Goal: Find specific page/section: Find specific page/section

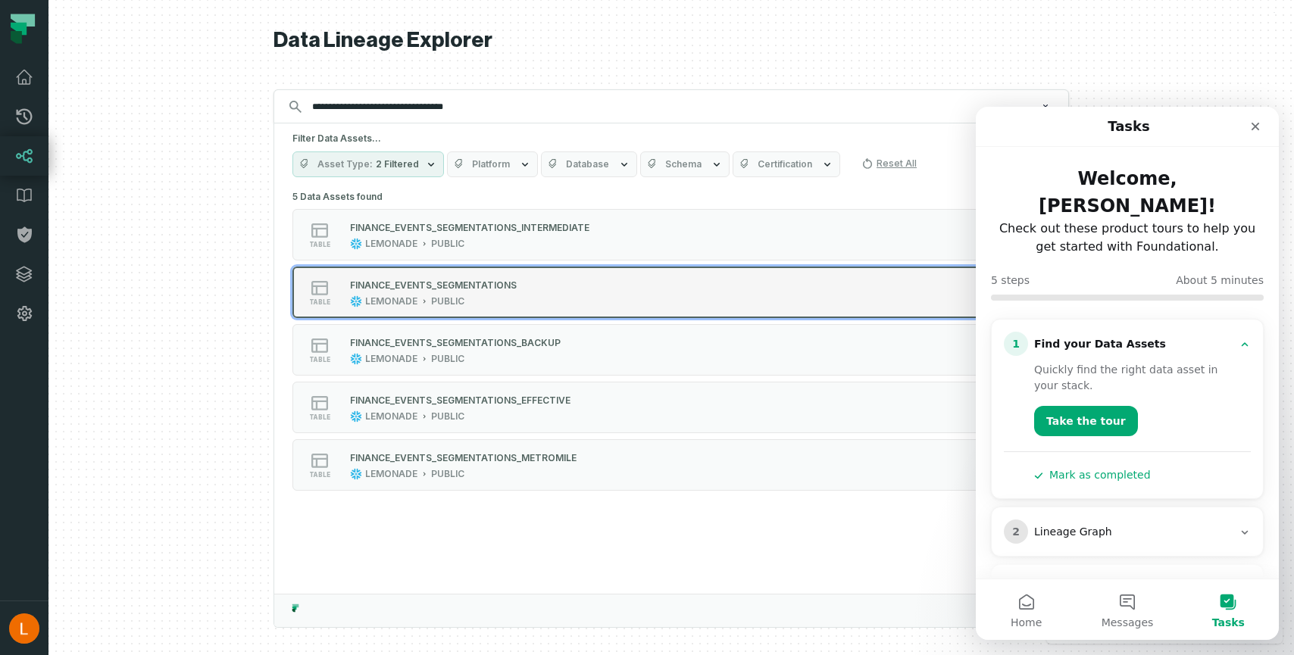
type input "**********"
click at [516, 290] on div "FINANCE_EVENTS_SEGMENTATIONS LEMONADE PUBLIC" at bounding box center [433, 292] width 179 height 30
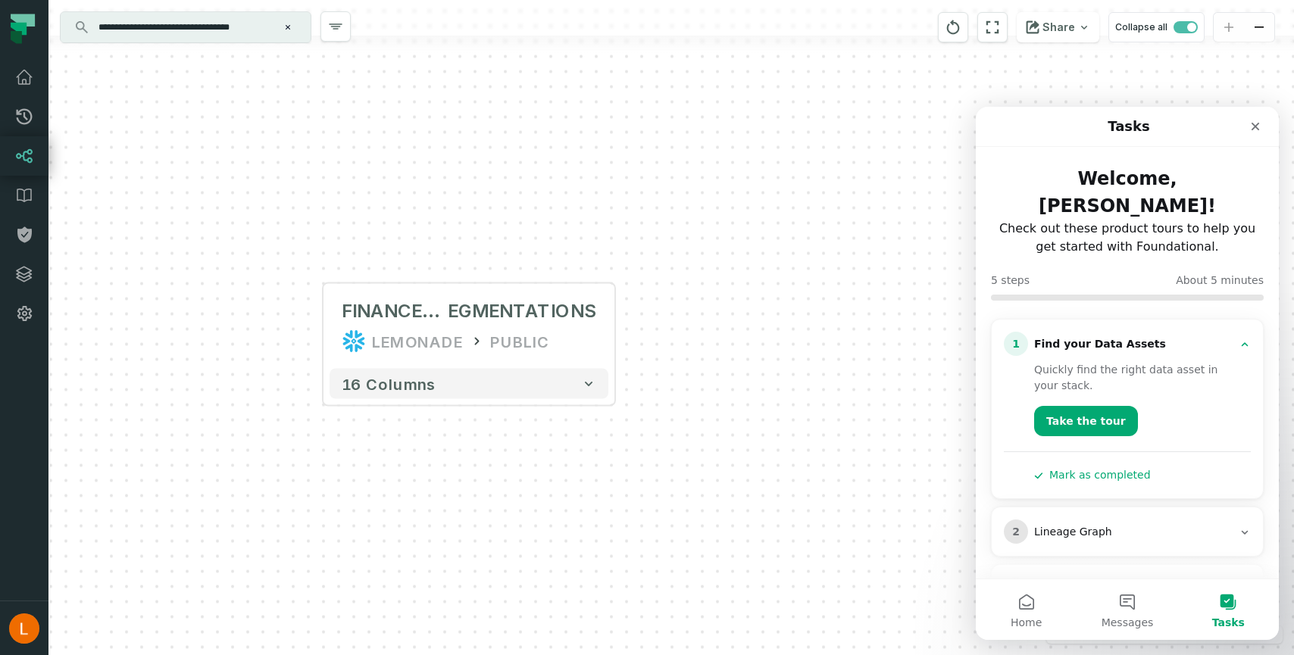
drag, startPoint x: 635, startPoint y: 457, endPoint x: 312, endPoint y: 473, distance: 323.2
click at [312, 473] on div "FINANCE_EVENTS_S EGMENTATIONS LEMONADE PUBLIC + 16 columns" at bounding box center [671, 327] width 1246 height 655
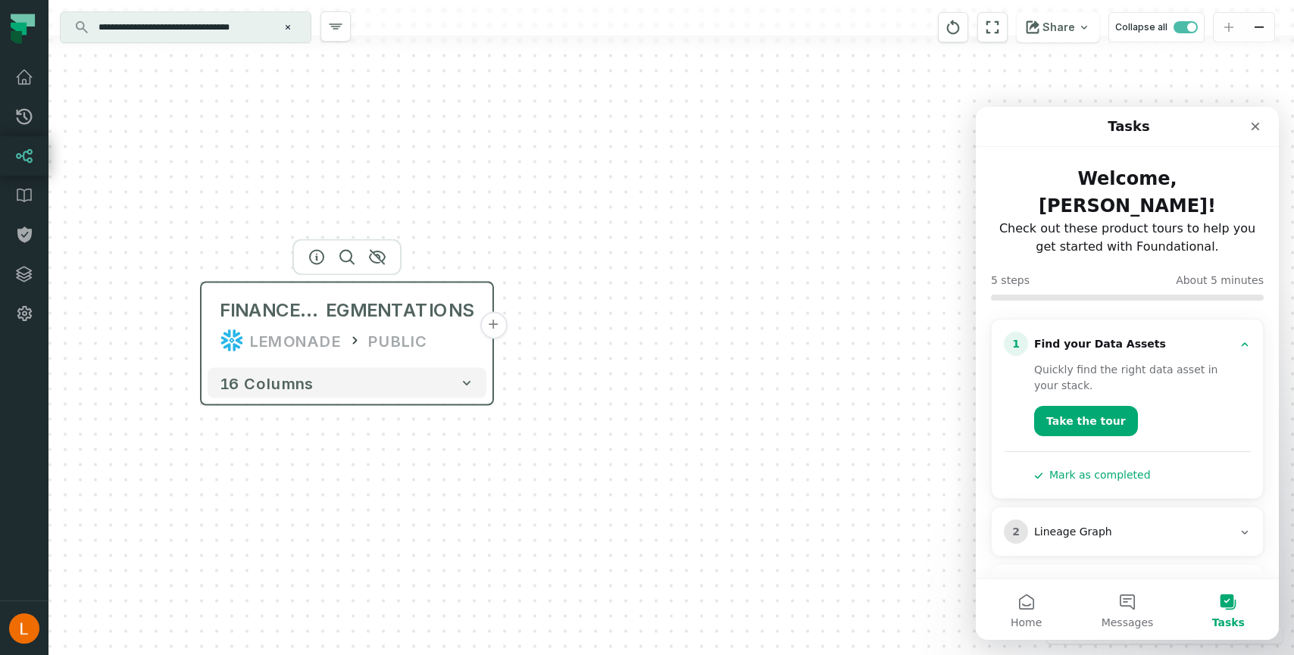
click at [499, 330] on button "+" at bounding box center [493, 325] width 27 height 27
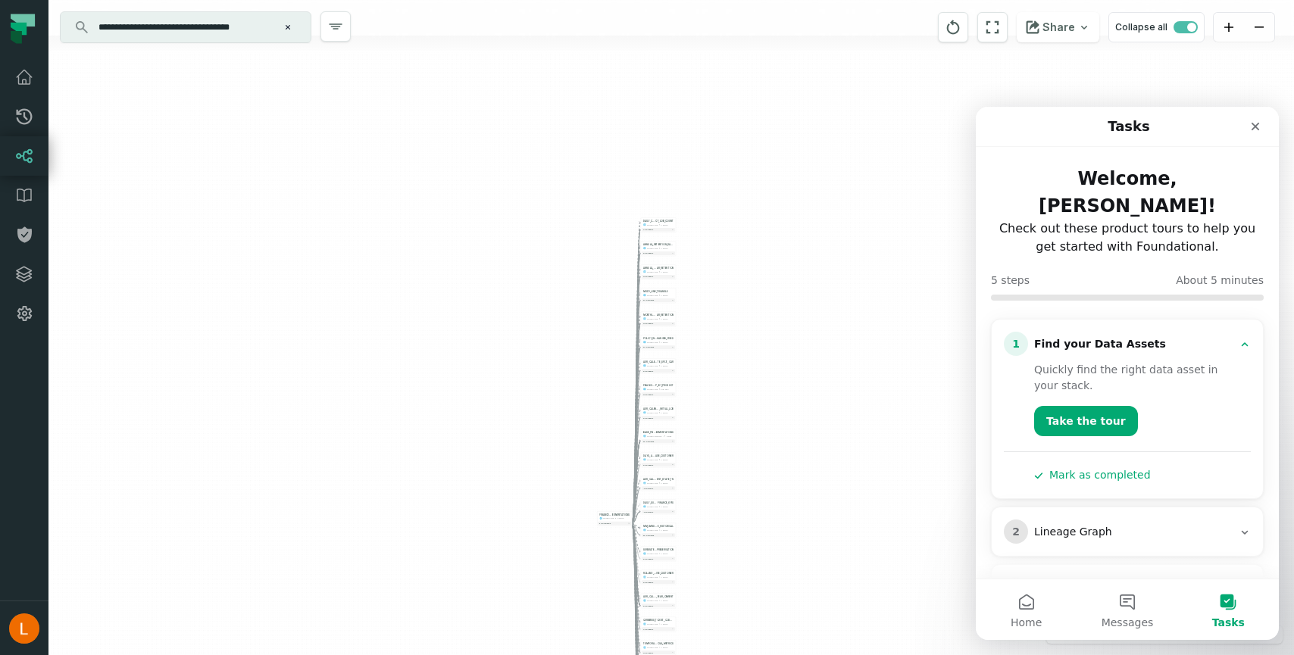
drag, startPoint x: 757, startPoint y: 199, endPoint x: 740, endPoint y: 374, distance: 175.9
click at [740, 374] on div "+ DAILY_CUSTOMER_ACTIVE_POLI CY_LOB_COUNT LEMONADE PUBLIC + 7 columns - ANNUAL_…" at bounding box center [671, 327] width 1246 height 655
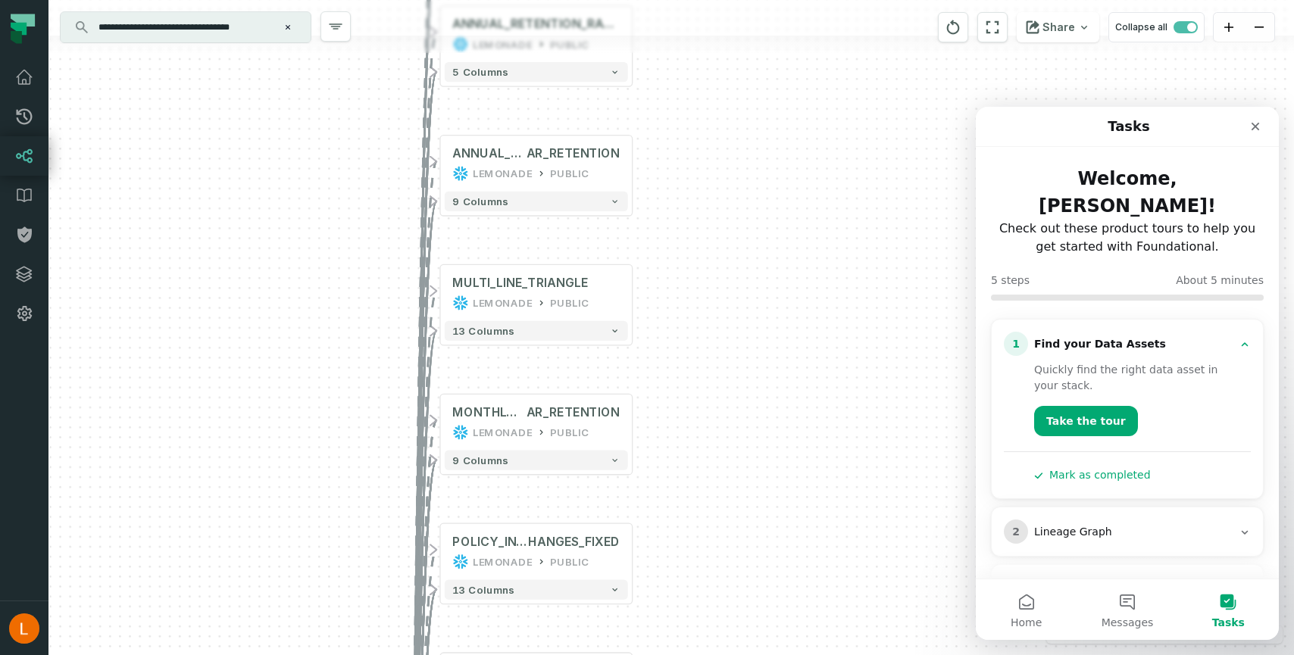
drag, startPoint x: 724, startPoint y: 505, endPoint x: 702, endPoint y: 256, distance: 250.3
click at [702, 256] on div "+ DAILY_CUSTOMER_ACTIVE_POLI CY_LOB_COUNT LEMONADE PUBLIC + 7 columns - ANNUAL_…" at bounding box center [671, 327] width 1246 height 655
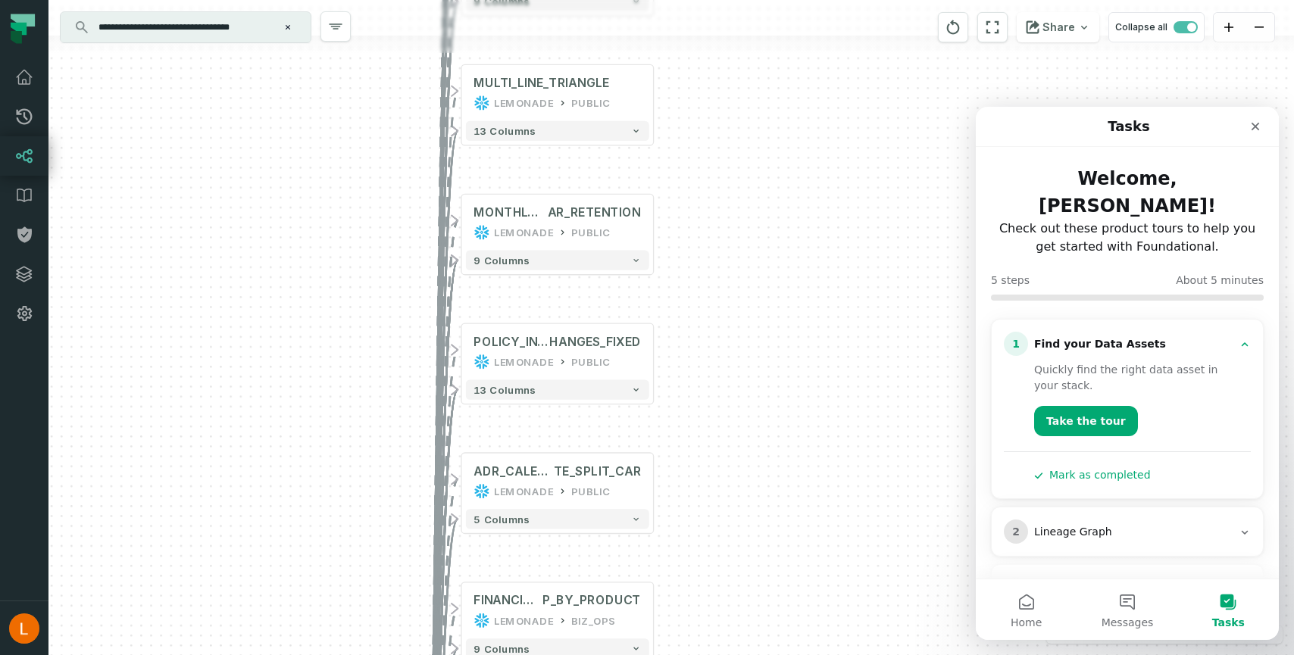
drag, startPoint x: 689, startPoint y: 506, endPoint x: 712, endPoint y: 299, distance: 208.1
click at [712, 299] on div "+ DAILY_CUSTOMER_ACTIVE_POLI CY_LOB_COUNT LEMONADE PUBLIC + 7 columns - ANNUAL_…" at bounding box center [671, 327] width 1246 height 655
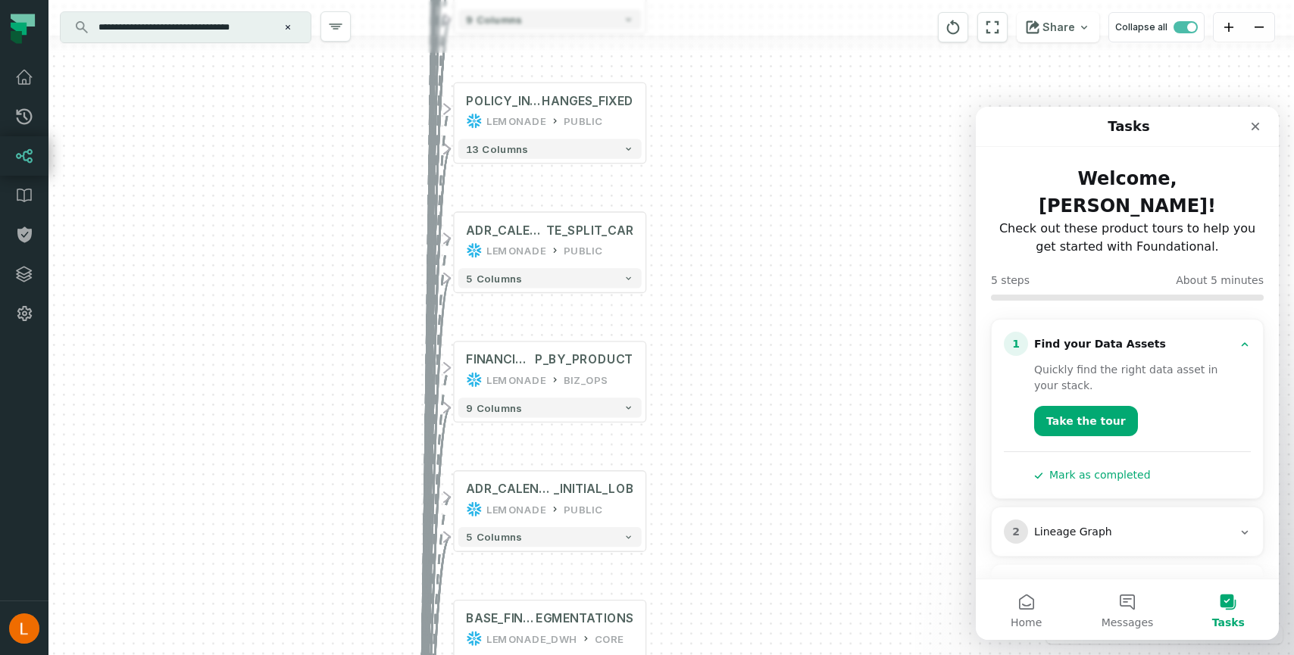
drag, startPoint x: 705, startPoint y: 504, endPoint x: 696, endPoint y: 253, distance: 251.0
click at [696, 253] on div "+ DAILY_CUSTOMER_ACTIVE_POLI CY_LOB_COUNT LEMONADE PUBLIC + 7 columns - ANNUAL_…" at bounding box center [671, 327] width 1246 height 655
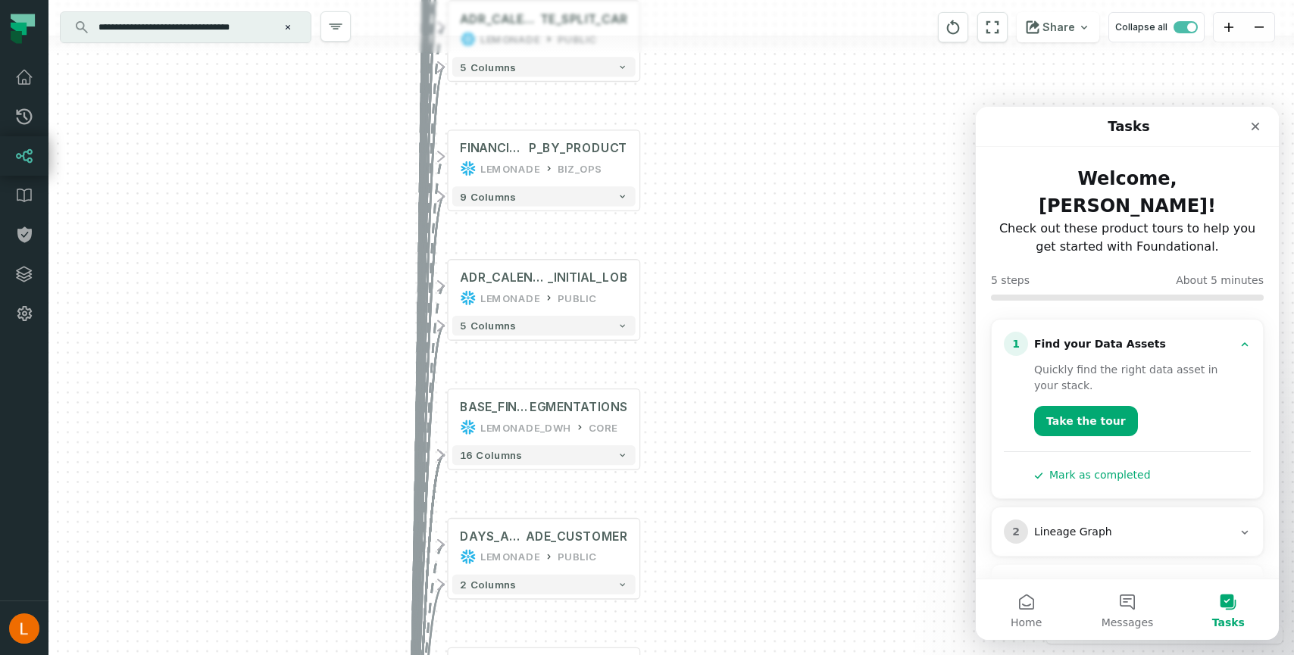
drag, startPoint x: 710, startPoint y: 511, endPoint x: 704, endPoint y: 308, distance: 203.2
click at [704, 308] on div "+ DAILY_CUSTOMER_ACTIVE_POLI CY_LOB_COUNT LEMONADE PUBLIC + 7 columns - ANNUAL_…" at bounding box center [671, 327] width 1246 height 655
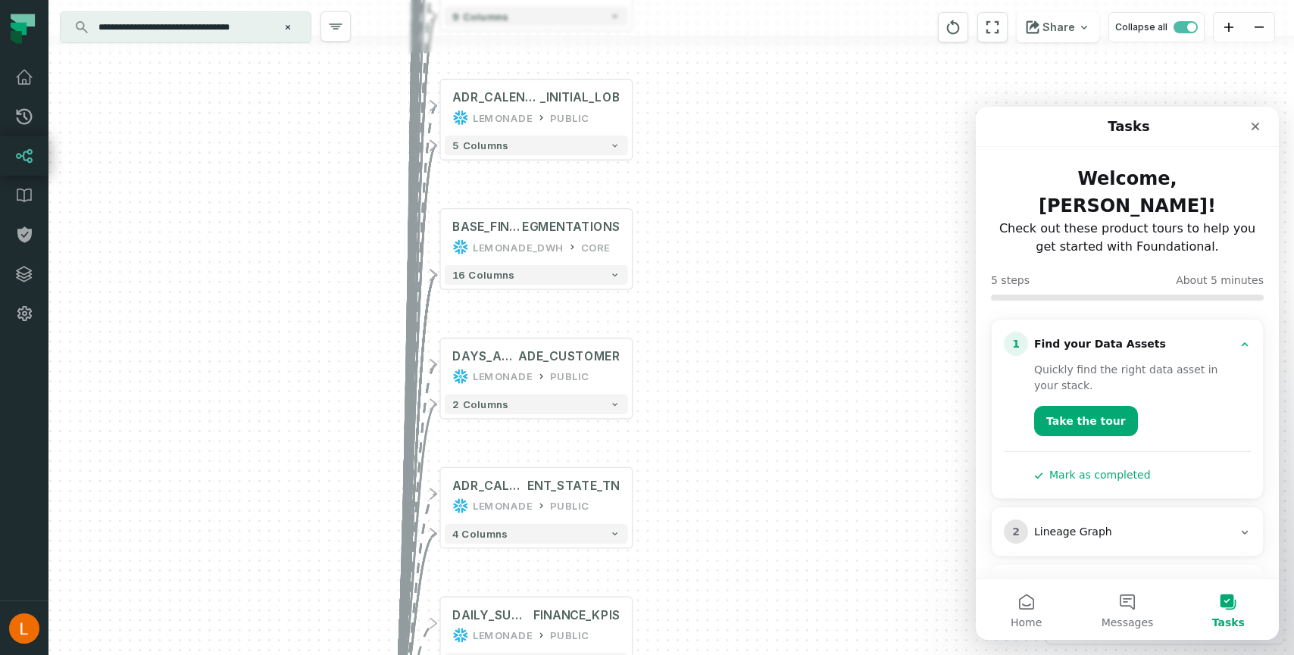
drag, startPoint x: 702, startPoint y: 511, endPoint x: 695, endPoint y: 332, distance: 179.7
click at [695, 332] on div "+ DAILY_CUSTOMER_ACTIVE_POLI CY_LOB_COUNT LEMONADE PUBLIC + 7 columns - ANNUAL_…" at bounding box center [671, 327] width 1246 height 655
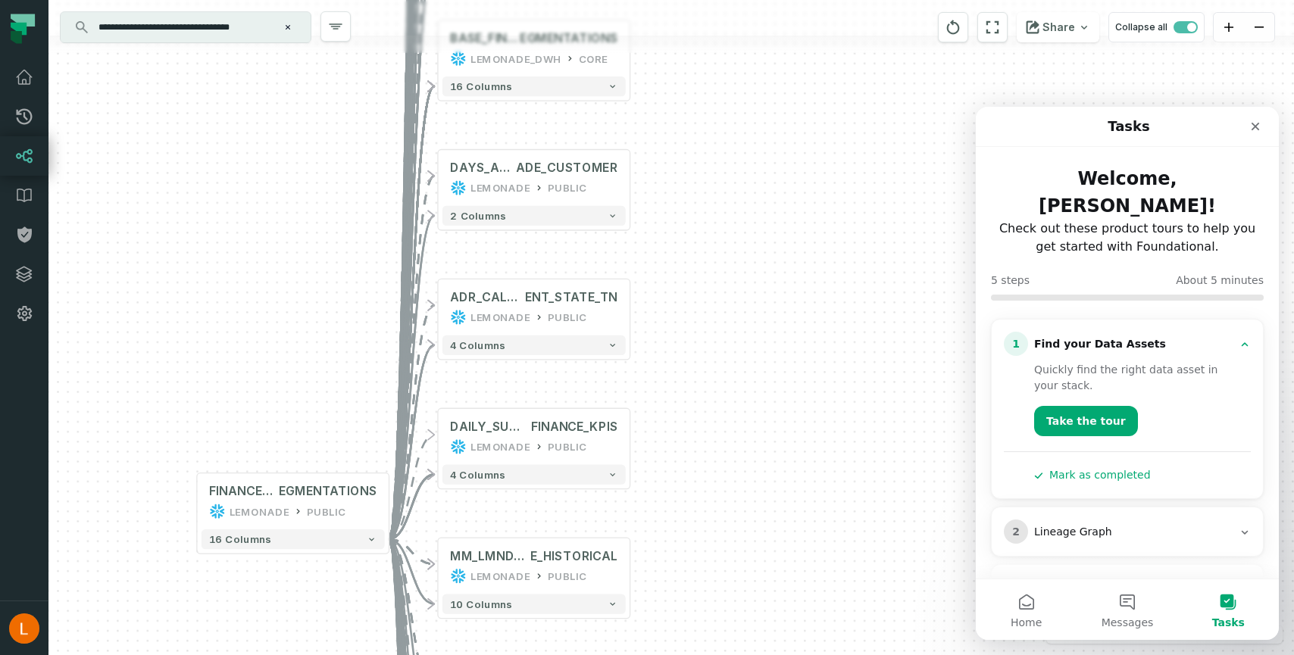
drag, startPoint x: 759, startPoint y: 523, endPoint x: 749, endPoint y: 305, distance: 218.4
click at [749, 305] on div "+ DAILY_CUSTOMER_ACTIVE_POLI CY_LOB_COUNT LEMONADE PUBLIC + 7 columns - ANNUAL_…" at bounding box center [671, 327] width 1246 height 655
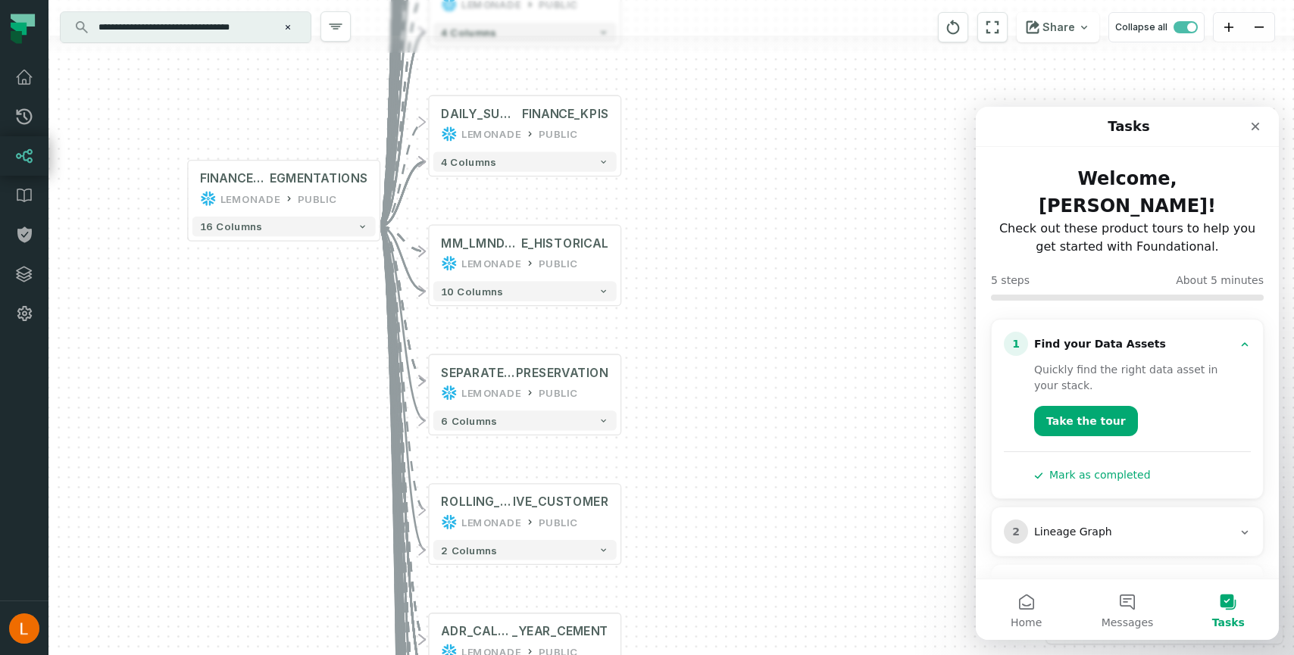
drag, startPoint x: 744, startPoint y: 514, endPoint x: 741, endPoint y: 321, distance: 193.2
click at [741, 321] on div "+ DAILY_CUSTOMER_ACTIVE_POLI CY_LOB_COUNT LEMONADE PUBLIC + 7 columns - ANNUAL_…" at bounding box center [671, 327] width 1246 height 655
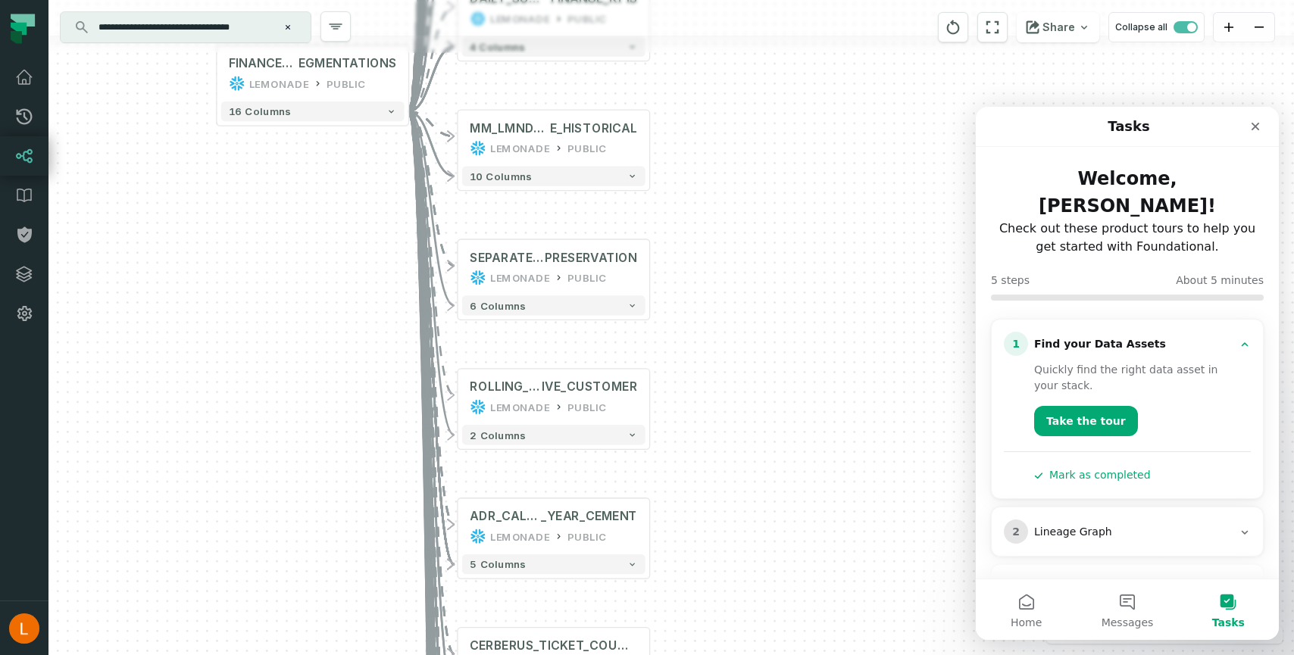
drag, startPoint x: 745, startPoint y: 533, endPoint x: 779, endPoint y: 361, distance: 176.1
click at [779, 361] on div "+ DAILY_CUSTOMER_ACTIVE_POLI CY_LOB_COUNT LEMONADE PUBLIC + 7 columns - ANNUAL_…" at bounding box center [671, 327] width 1246 height 655
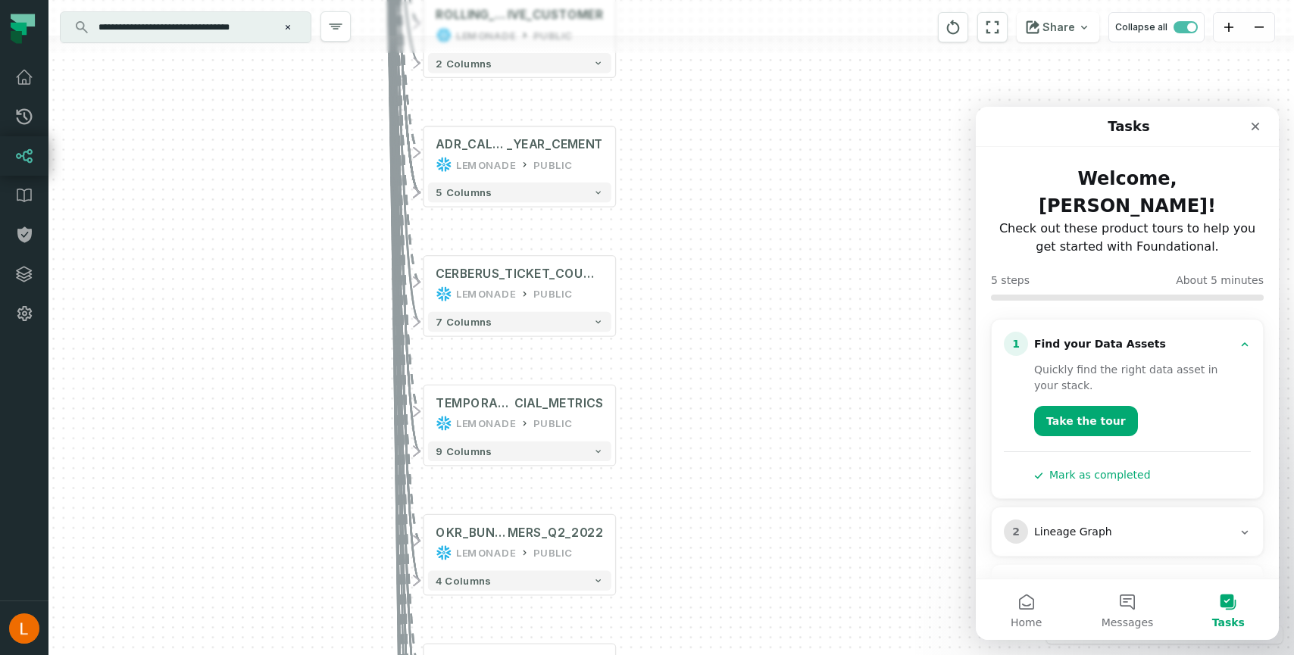
drag, startPoint x: 749, startPoint y: 578, endPoint x: 717, endPoint y: 285, distance: 295.0
click at [710, 265] on div "+ DAILY_CUSTOMER_ACTIVE_POLI CY_LOB_COUNT LEMONADE PUBLIC + 7 columns - ANNUAL_…" at bounding box center [671, 327] width 1246 height 655
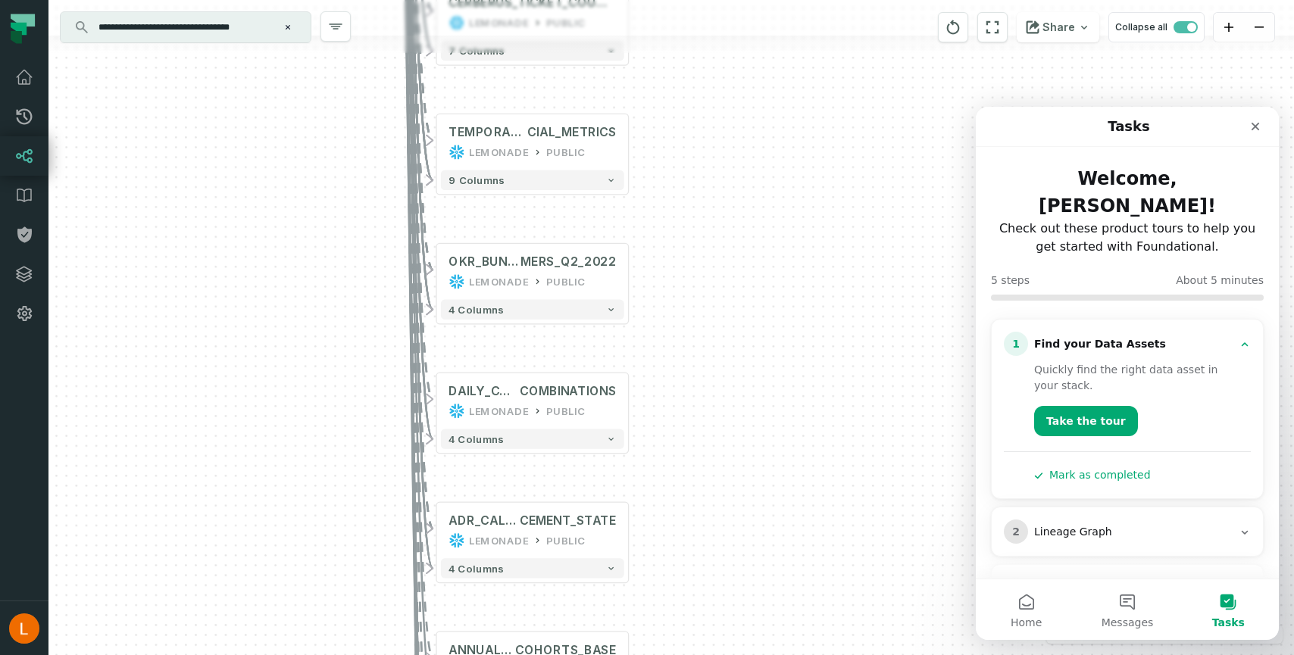
drag, startPoint x: 726, startPoint y: 532, endPoint x: 739, endPoint y: 260, distance: 272.3
click at [739, 260] on div "+ DAILY_CUSTOMER_ACTIVE_POLI CY_LOB_COUNT LEMONADE PUBLIC + 7 columns - ANNUAL_…" at bounding box center [671, 327] width 1246 height 655
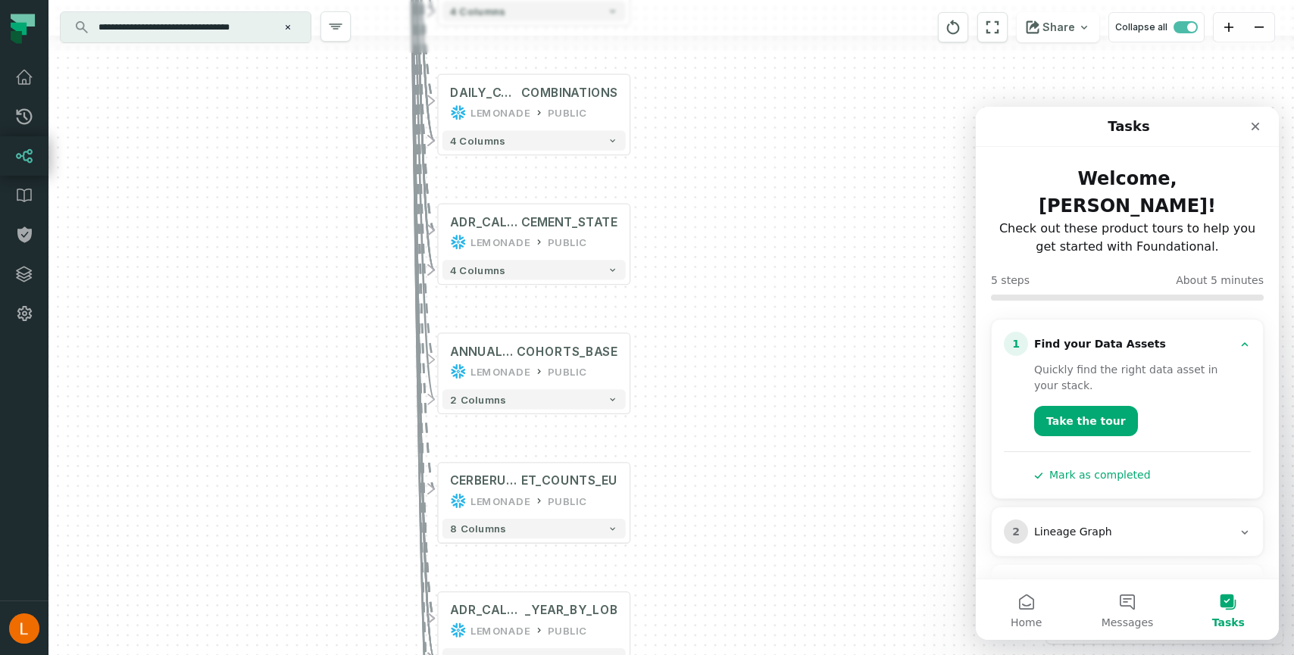
drag, startPoint x: 704, startPoint y: 571, endPoint x: 705, endPoint y: 272, distance: 298.6
click at [705, 272] on div "+ DAILY_CUSTOMER_ACTIVE_POLI CY_LOB_COUNT LEMONADE PUBLIC + 7 columns - ANNUAL_…" at bounding box center [671, 327] width 1246 height 655
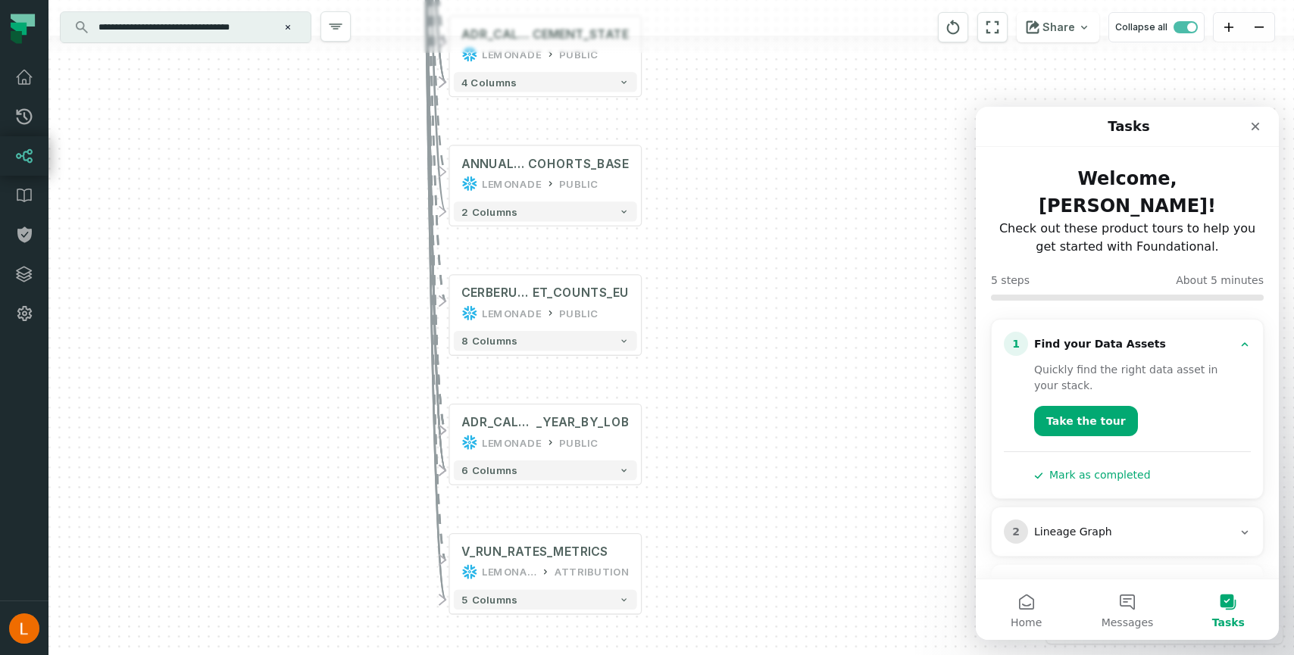
drag, startPoint x: 686, startPoint y: 511, endPoint x: 690, endPoint y: 299, distance: 212.2
click at [690, 299] on div "+ DAILY_CUSTOMER_ACTIVE_POLI CY_LOB_COUNT LEMONADE PUBLIC + 7 columns - ANNUAL_…" at bounding box center [671, 327] width 1246 height 655
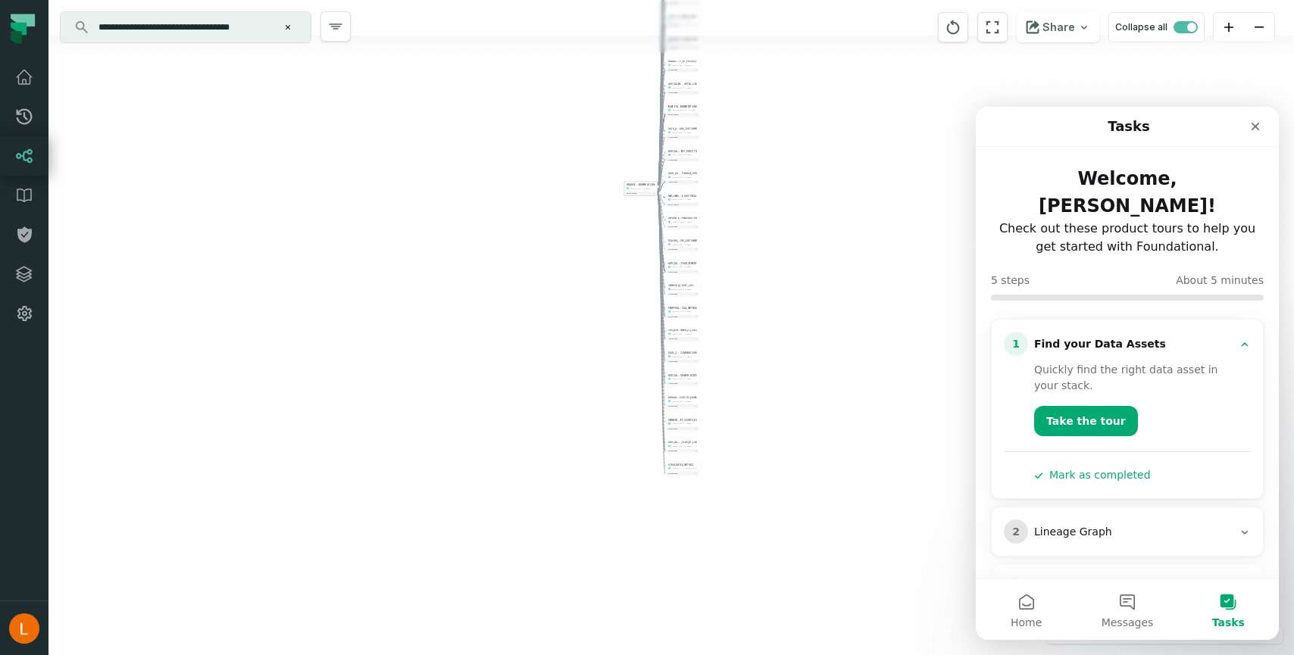
click at [633, 190] on div "FINANCE_EVENTS_S EGMENTATIONS LEMONADE PUBLIC" at bounding box center [641, 187] width 32 height 8
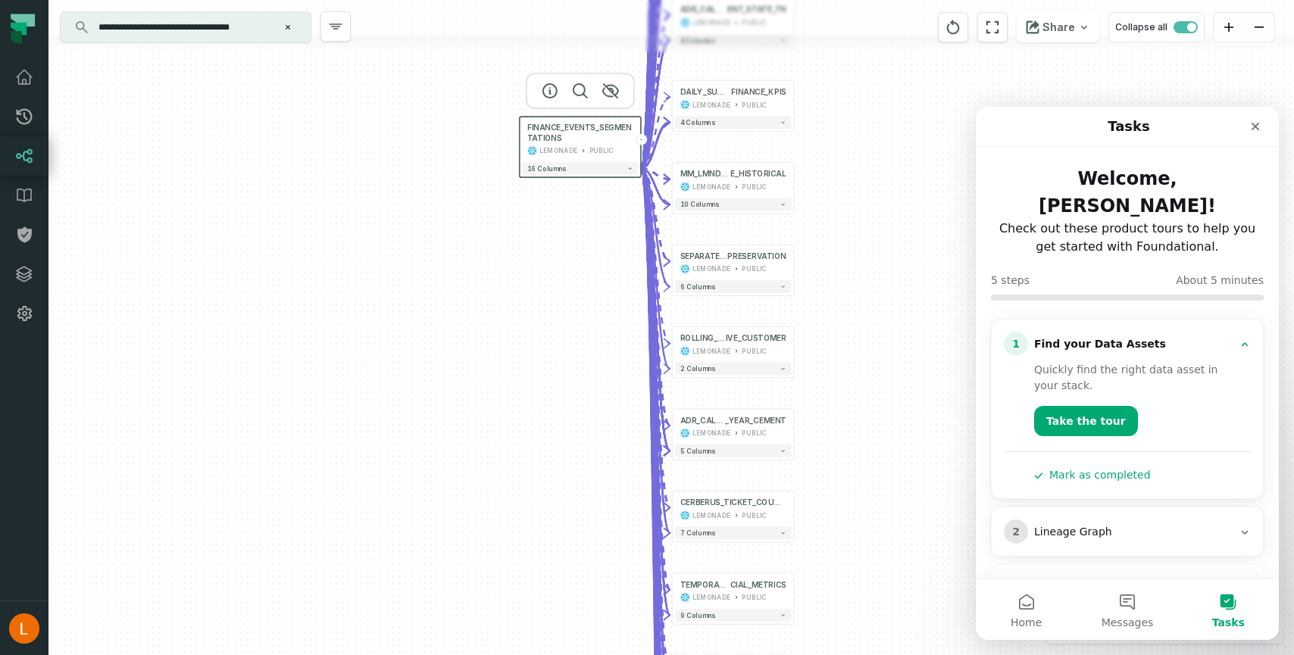
drag, startPoint x: 583, startPoint y: 185, endPoint x: 511, endPoint y: 570, distance: 391.5
click at [511, 570] on div "+ DAILY_CUSTOMER_ACTIVE_POLI CY_LOB_COUNT LEMONADE PUBLIC + 7 columns - ANNUAL_…" at bounding box center [671, 327] width 1246 height 655
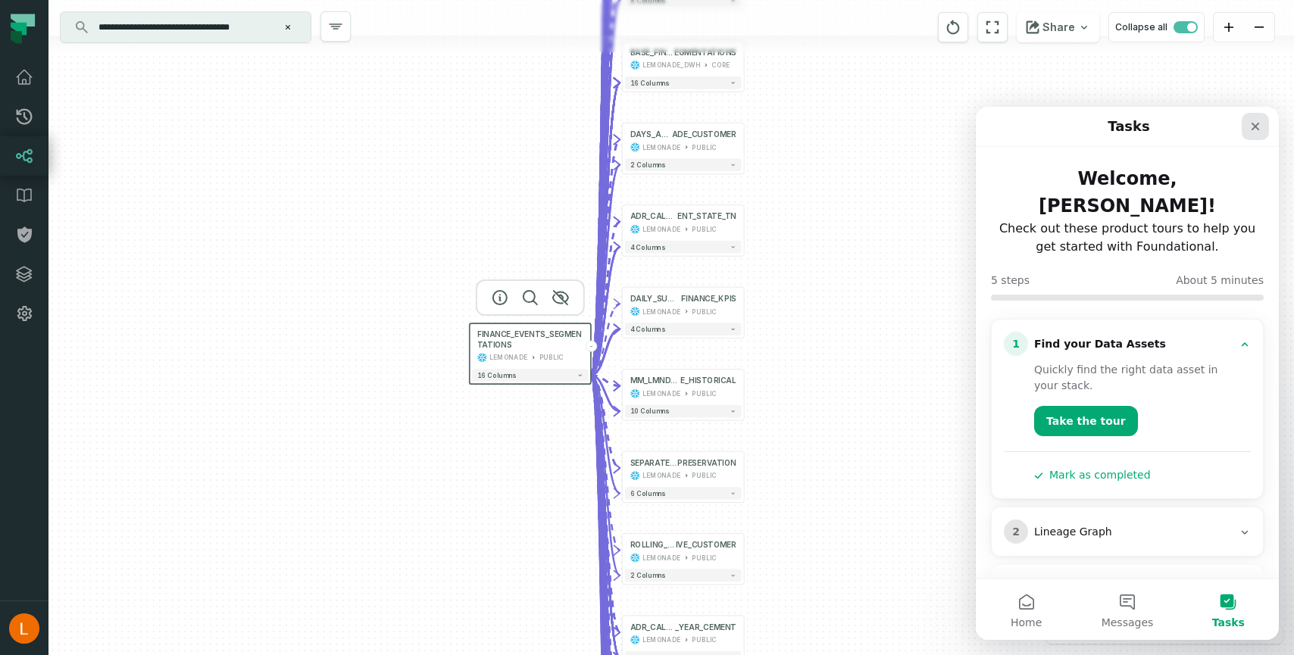
click at [1260, 122] on icon "Close" at bounding box center [1256, 126] width 12 height 12
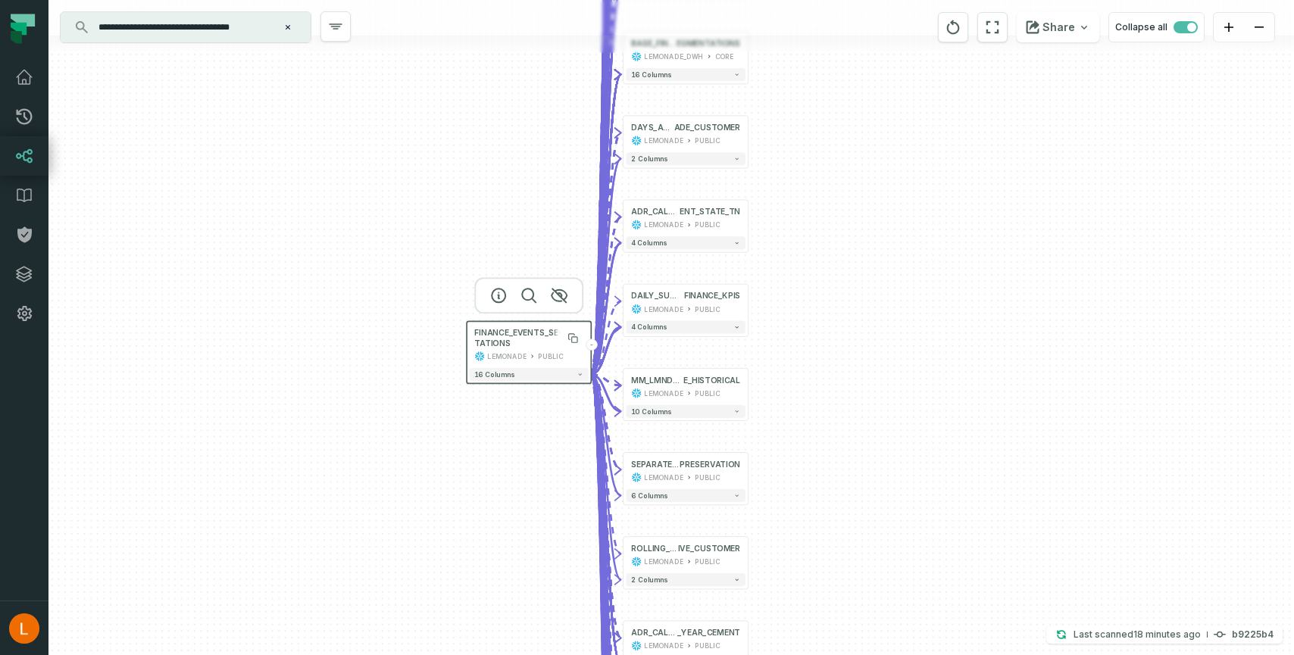
click at [540, 338] on span "FINANCE_EVENTS_SEGMENTATIONS" at bounding box center [528, 338] width 109 height 20
click at [525, 352] on div "LEMONADE PUBLIC" at bounding box center [528, 357] width 109 height 11
click at [580, 375] on icon "button" at bounding box center [580, 375] width 3 height 2
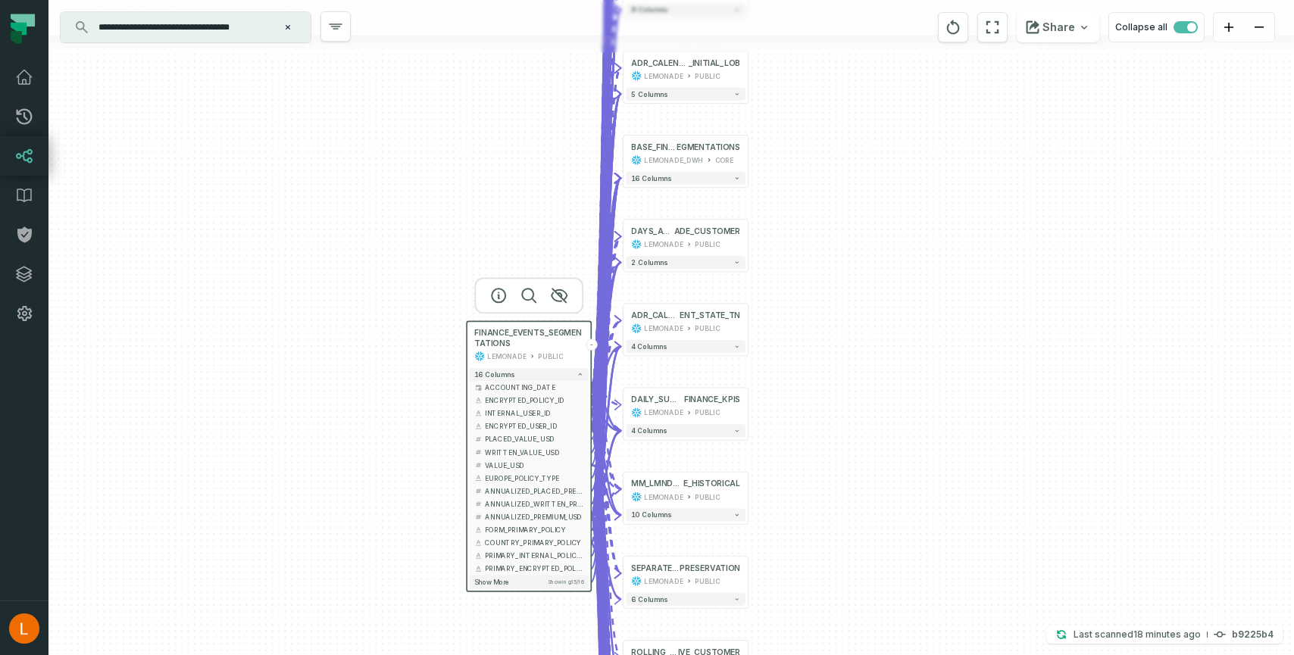
click at [511, 352] on div "LEMONADE" at bounding box center [506, 357] width 39 height 11
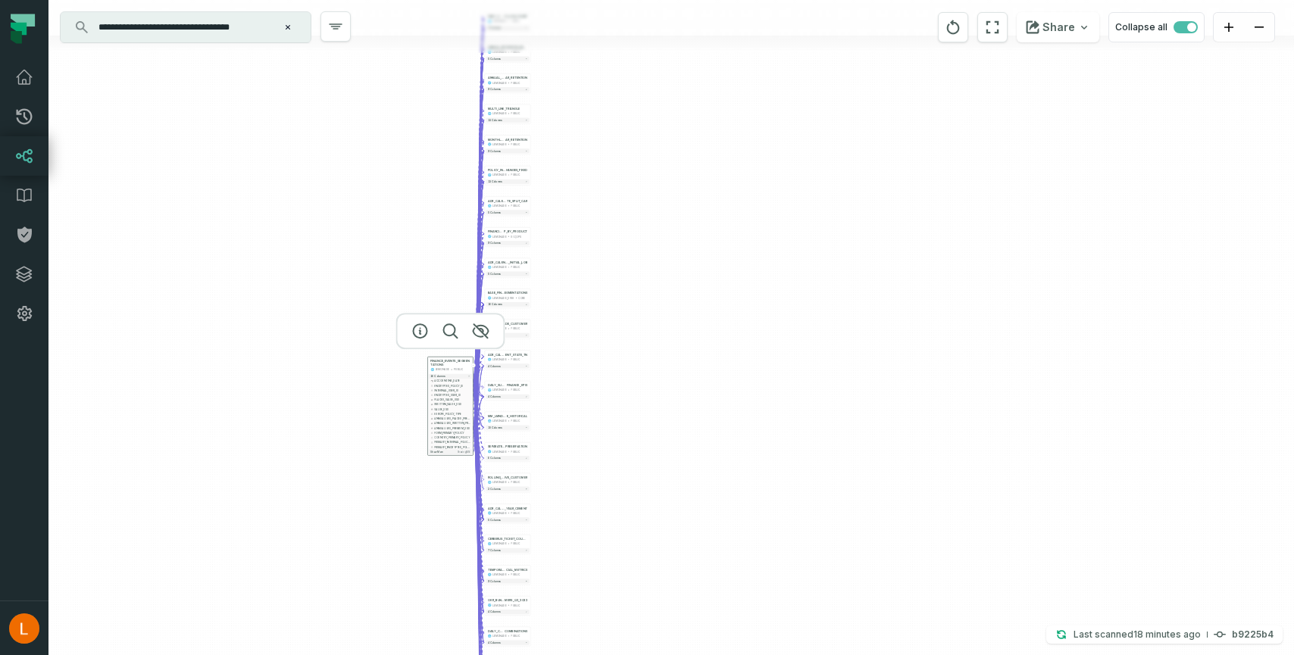
drag, startPoint x: 879, startPoint y: 280, endPoint x: 578, endPoint y: 271, distance: 301.0
click at [578, 271] on div "+ DAILY_CUSTOMER_ACTIVE_POLI CY_LOB_COUNT LEMONADE PUBLIC + 7 columns - ANNUAL_…" at bounding box center [671, 327] width 1246 height 655
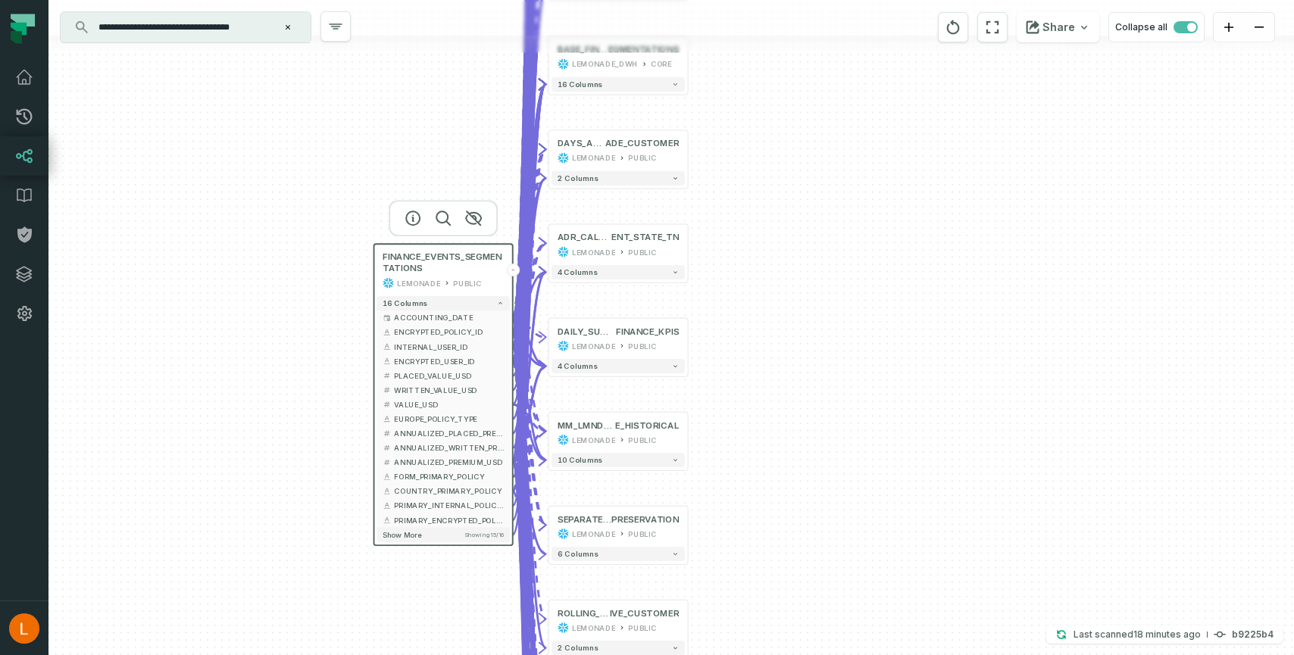
drag, startPoint x: 583, startPoint y: 403, endPoint x: 784, endPoint y: 390, distance: 202.0
click at [784, 390] on div "+ DAILY_CUSTOMER_ACTIVE_POLI CY_LOB_COUNT LEMONADE PUBLIC + 7 columns - ANNUAL_…" at bounding box center [671, 327] width 1246 height 655
